Goal: Task Accomplishment & Management: Manage account settings

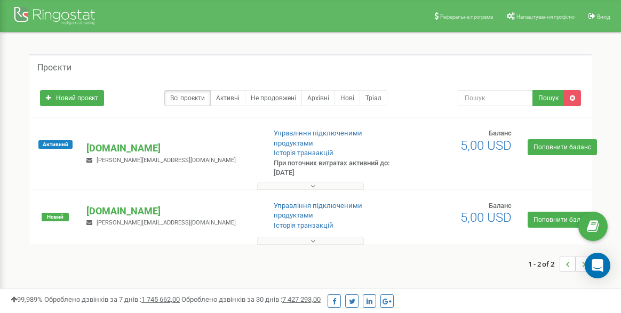
click at [284, 182] on button at bounding box center [310, 186] width 107 height 8
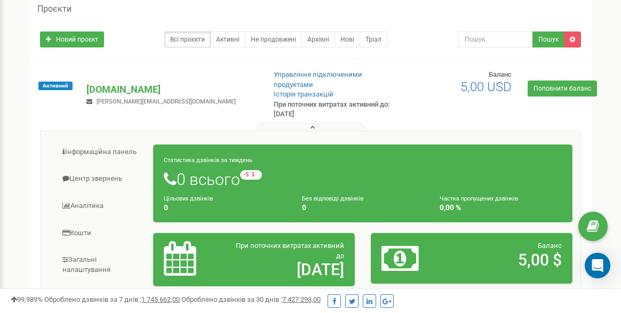
scroll to position [50, 0]
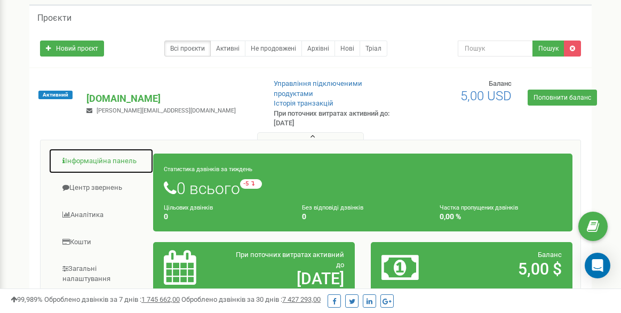
click at [106, 164] on link "Інформаційна панель" at bounding box center [101, 161] width 105 height 26
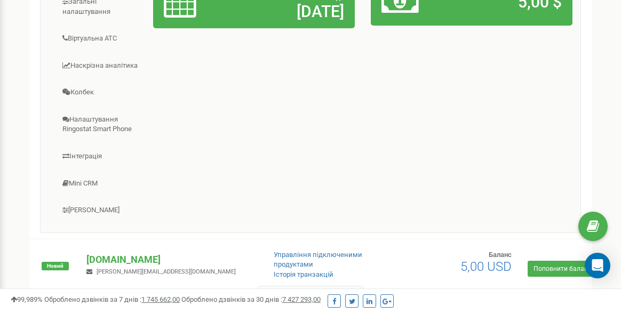
scroll to position [320, 0]
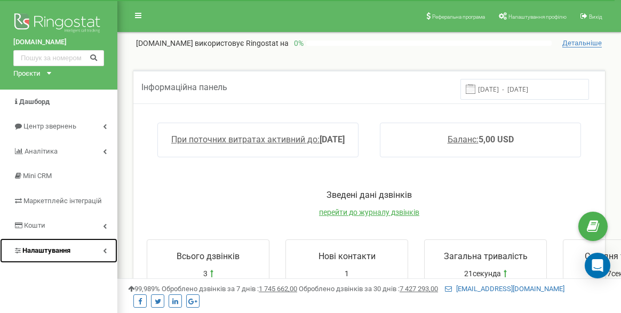
click at [67, 247] on span "Налаштування" at bounding box center [46, 251] width 48 height 8
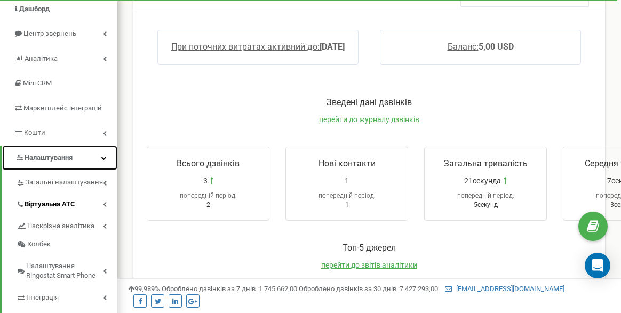
scroll to position [96, 0]
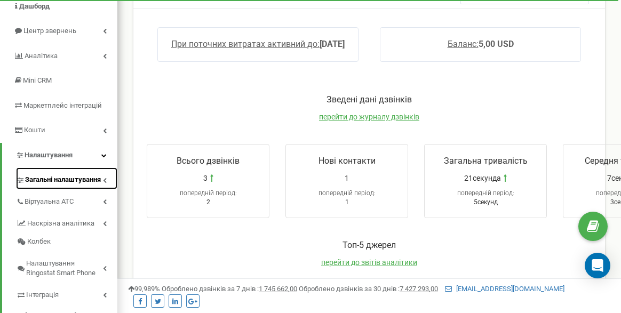
click at [72, 179] on span "Загальні налаштування" at bounding box center [63, 180] width 76 height 10
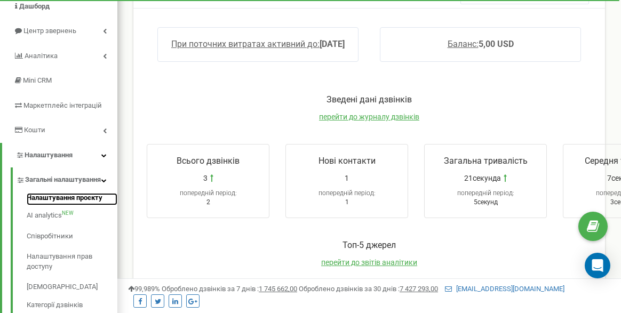
click at [72, 206] on link "Налаштування проєкту" at bounding box center [72, 199] width 91 height 13
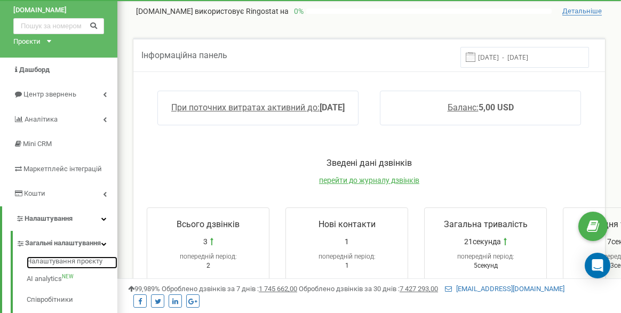
scroll to position [0, 0]
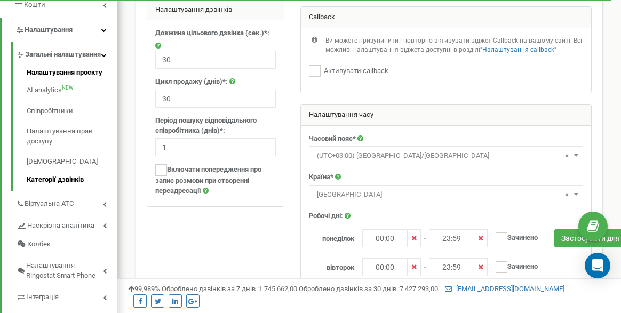
scroll to position [233, 0]
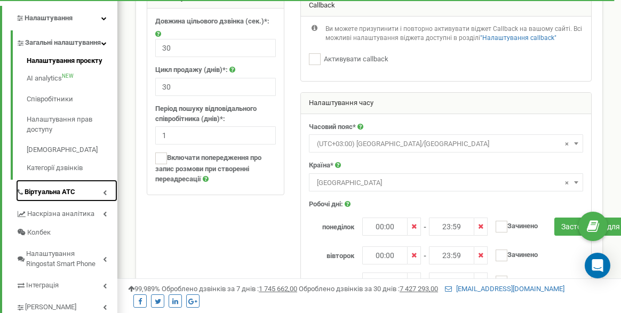
click at [86, 202] on link "Віртуальна АТС" at bounding box center [66, 191] width 101 height 22
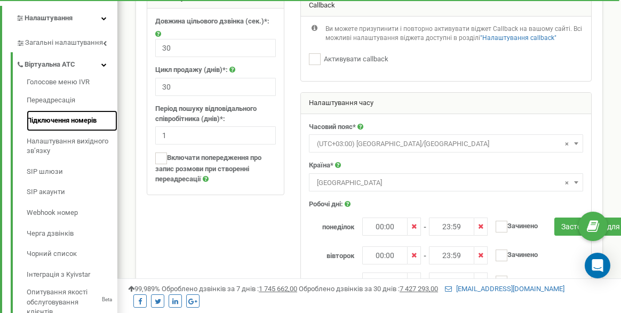
click at [82, 128] on link "Підключення номерів" at bounding box center [72, 120] width 91 height 21
